Goal: Contribute content

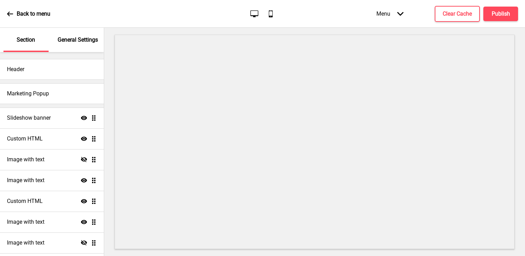
click at [90, 119] on ul "Slideshow banner Show Drag Custom HTML Show Drag Image with text Hide Drag Imag…" at bounding box center [52, 212] width 104 height 208
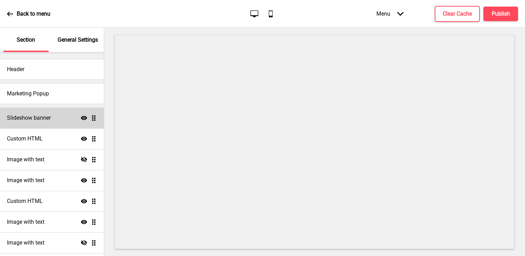
click at [90, 119] on ul "Slideshow banner Show Drag Custom HTML Show Drag Image with text Hide Drag Imag…" at bounding box center [52, 212] width 104 height 208
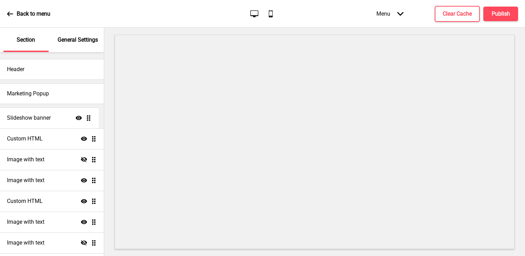
click at [87, 120] on ul "Slideshow banner Show Drag Custom HTML Show Drag Image with text Hide Drag Imag…" at bounding box center [52, 212] width 104 height 208
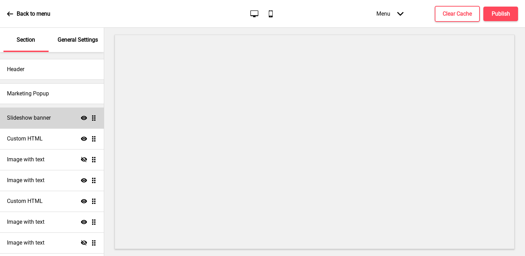
click at [42, 119] on h4 "Slideshow banner" at bounding box center [29, 118] width 44 height 8
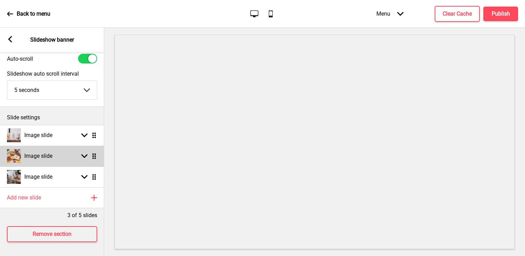
scroll to position [29, 0]
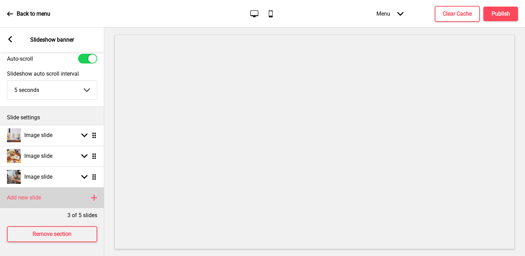
click at [63, 188] on div "Add new slide Plus" at bounding box center [52, 198] width 104 height 21
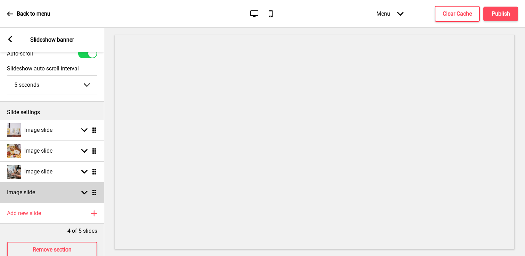
click at [26, 194] on h4 "Image slide" at bounding box center [21, 193] width 28 height 8
select select "right"
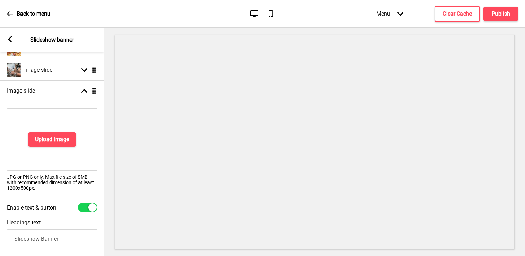
scroll to position [132, 0]
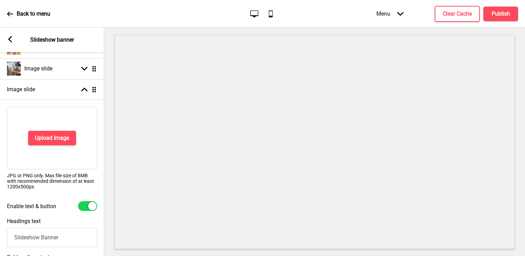
click at [42, 179] on p "JPG or PNG only. Max file size of 8MB with recommended dimension of at least 12…" at bounding box center [52, 181] width 90 height 17
copy div "JPG or PNG only. Max file size of 8MB with recommended dimension of at least 12…"
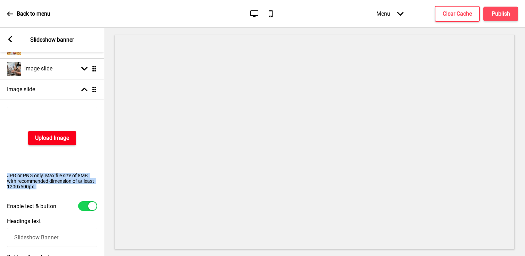
click at [55, 138] on h4 "Upload Image" at bounding box center [52, 138] width 34 height 8
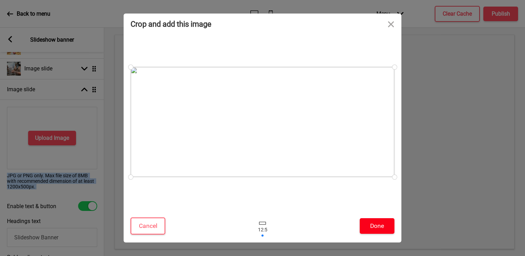
click at [376, 230] on button "Done" at bounding box center [377, 226] width 35 height 16
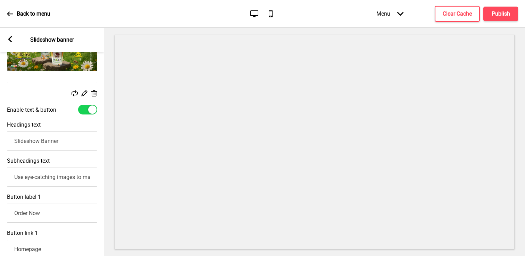
scroll to position [219, 0]
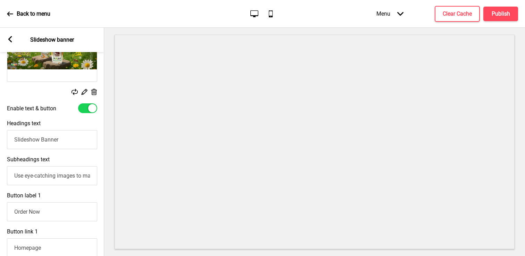
click at [91, 110] on div at bounding box center [92, 108] width 8 height 8
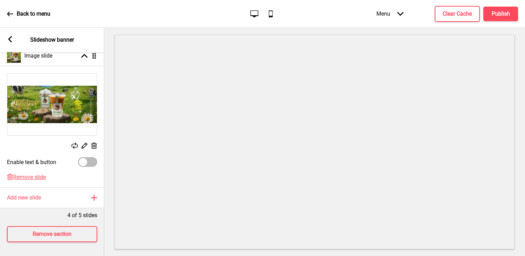
scroll to position [170, 0]
click at [86, 158] on div at bounding box center [83, 162] width 8 height 8
checkbox input "true"
select select "right"
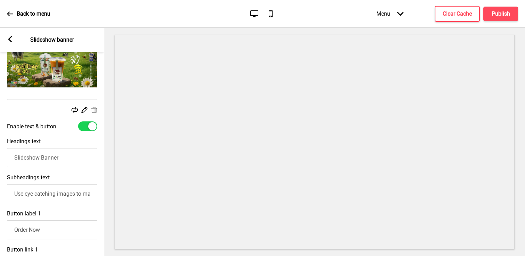
scroll to position [219, 0]
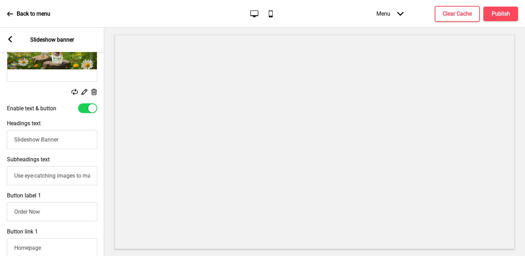
click at [91, 111] on div at bounding box center [92, 108] width 8 height 8
checkbox input "false"
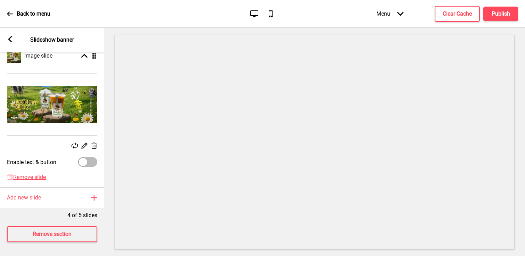
scroll to position [170, 0]
click at [496, 9] on button "Publish" at bounding box center [500, 14] width 35 height 15
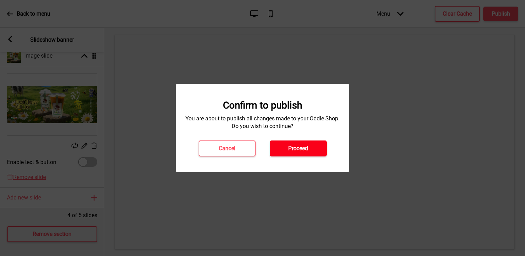
click at [303, 154] on button "Proceed" at bounding box center [298, 149] width 57 height 16
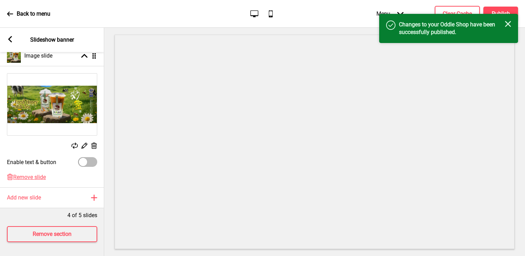
click at [507, 24] on rect at bounding box center [508, 24] width 6 height 6
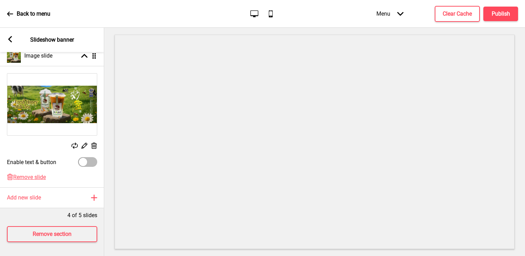
click at [26, 14] on p "Back to menu" at bounding box center [34, 14] width 34 height 8
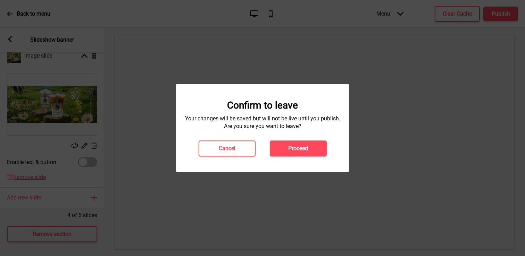
click at [311, 150] on button "Proceed" at bounding box center [298, 149] width 57 height 16
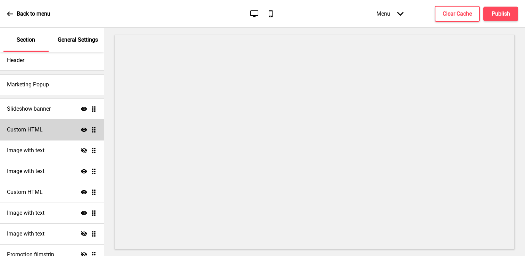
scroll to position [11, 0]
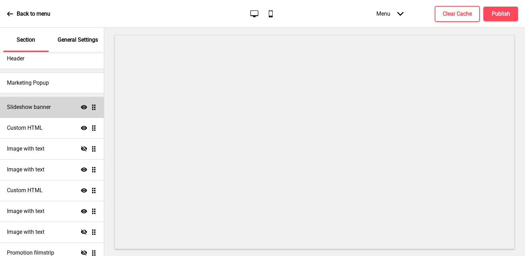
click at [47, 103] on div "Slideshow banner Show Drag" at bounding box center [52, 107] width 104 height 21
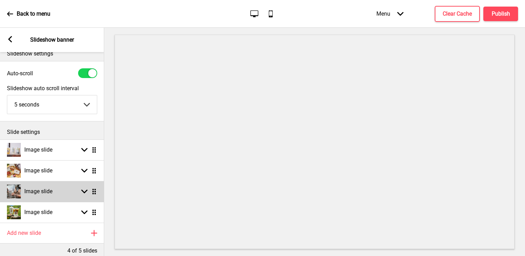
scroll to position [10, 0]
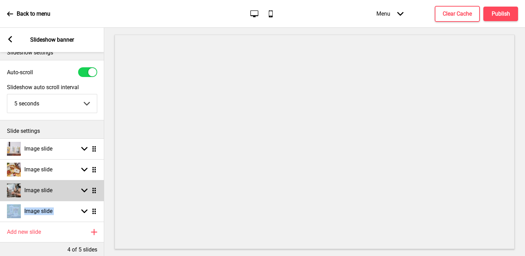
drag, startPoint x: 97, startPoint y: 212, endPoint x: 96, endPoint y: 186, distance: 26.1
click at [96, 186] on ul "Image slide Arrow down Drag Image slide Arrow down Drag Image slide Arrow down …" at bounding box center [52, 180] width 104 height 83
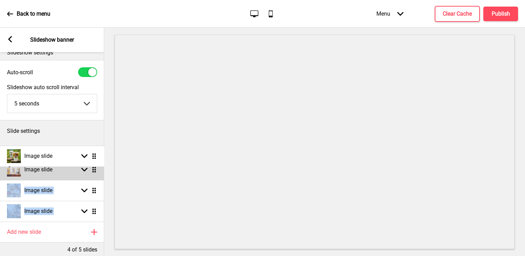
drag, startPoint x: 94, startPoint y: 211, endPoint x: 95, endPoint y: 156, distance: 55.2
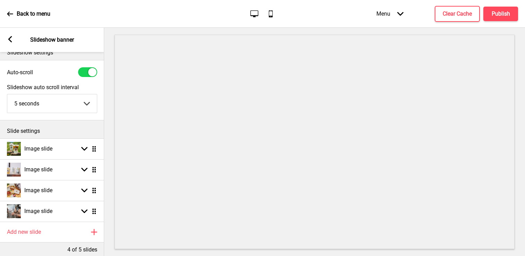
click at [65, 131] on p "Slide settings" at bounding box center [52, 131] width 90 height 8
click at [492, 14] on h4 "Publish" at bounding box center [501, 14] width 18 height 8
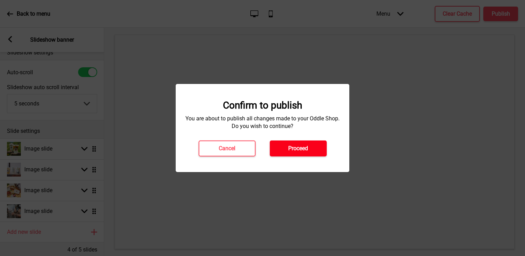
click at [306, 146] on h4 "Proceed" at bounding box center [298, 149] width 20 height 8
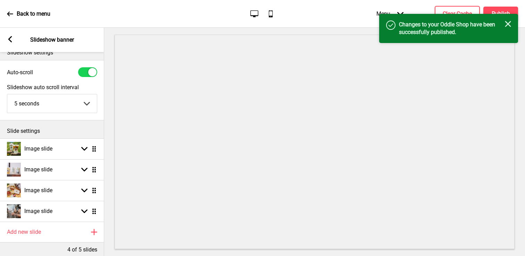
click at [14, 12] on div "Back to menu" at bounding box center [28, 14] width 43 height 19
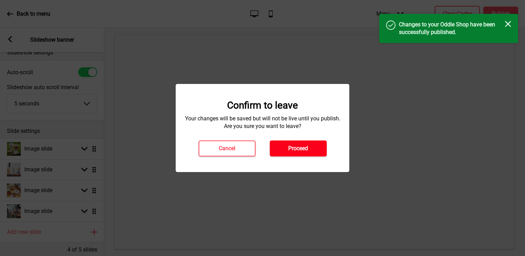
click at [300, 142] on button "Proceed" at bounding box center [298, 149] width 57 height 16
